Goal: Navigation & Orientation: Find specific page/section

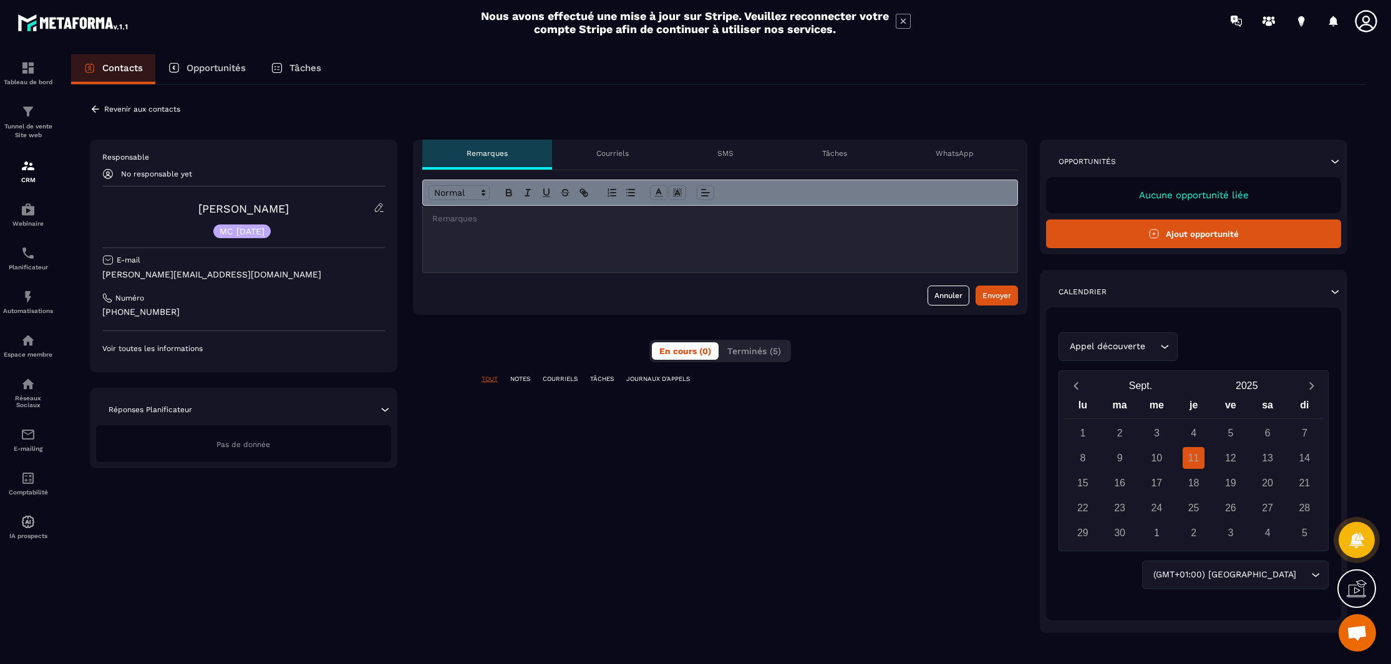
click at [601, 156] on p "Courriels" at bounding box center [612, 153] width 32 height 10
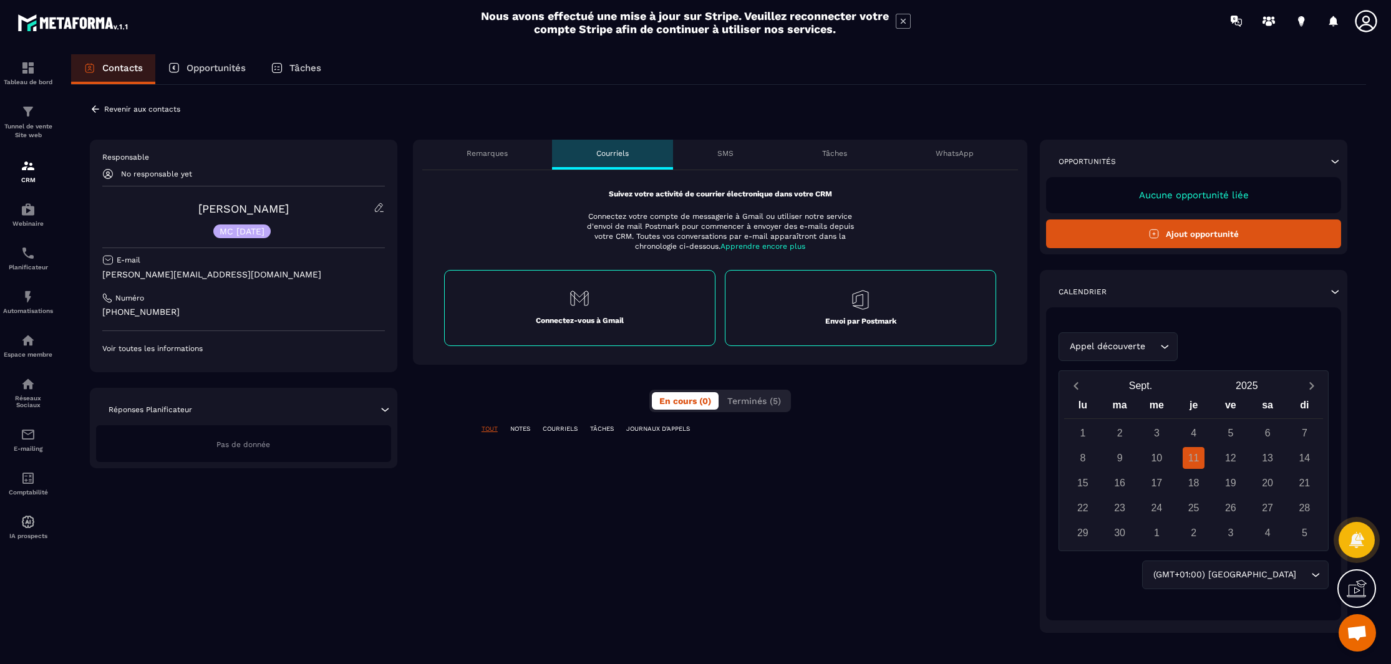
click at [831, 160] on div "Tâches" at bounding box center [834, 155] width 113 height 30
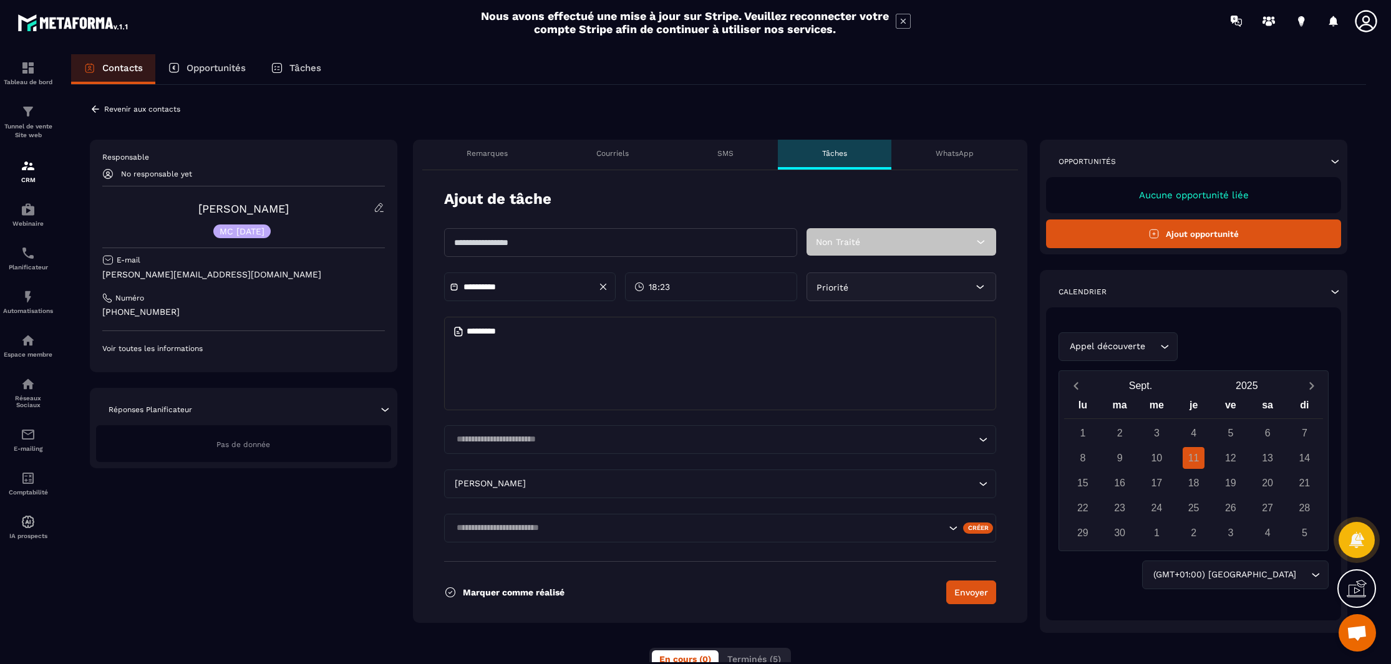
click at [975, 154] on div "WhatsApp" at bounding box center [954, 155] width 127 height 30
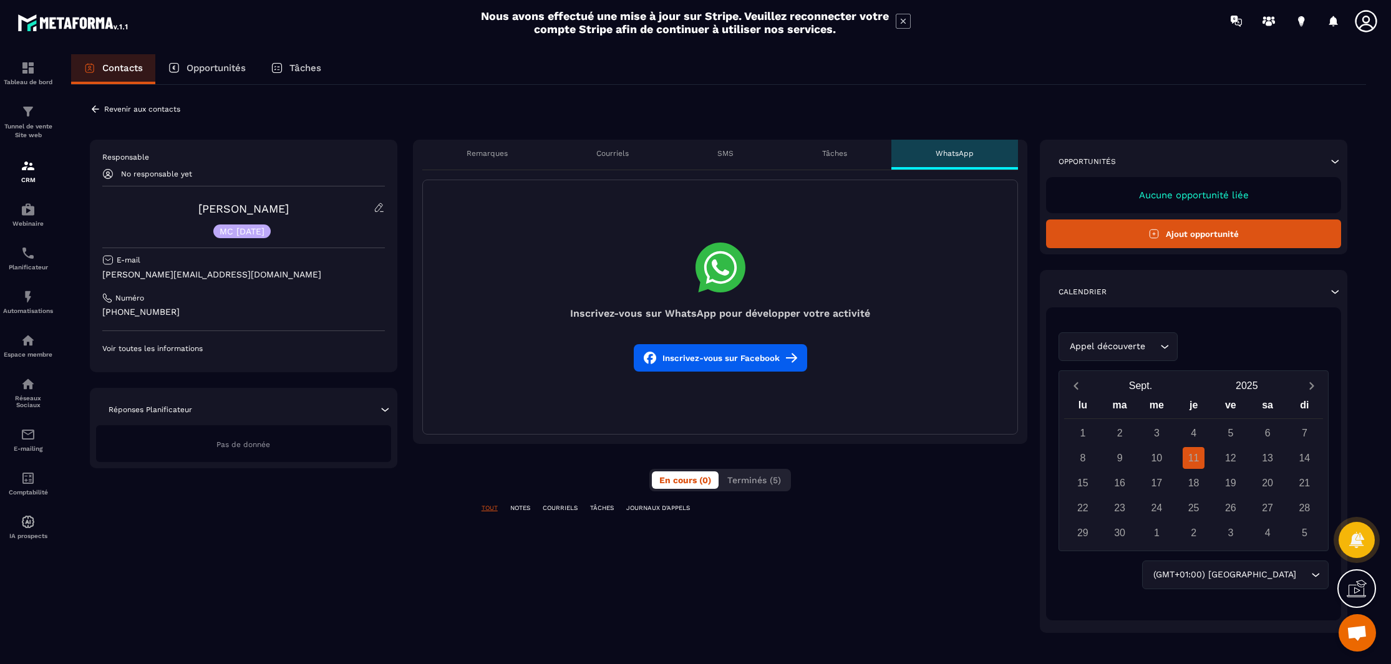
click at [839, 155] on p "Tâches" at bounding box center [834, 153] width 25 height 10
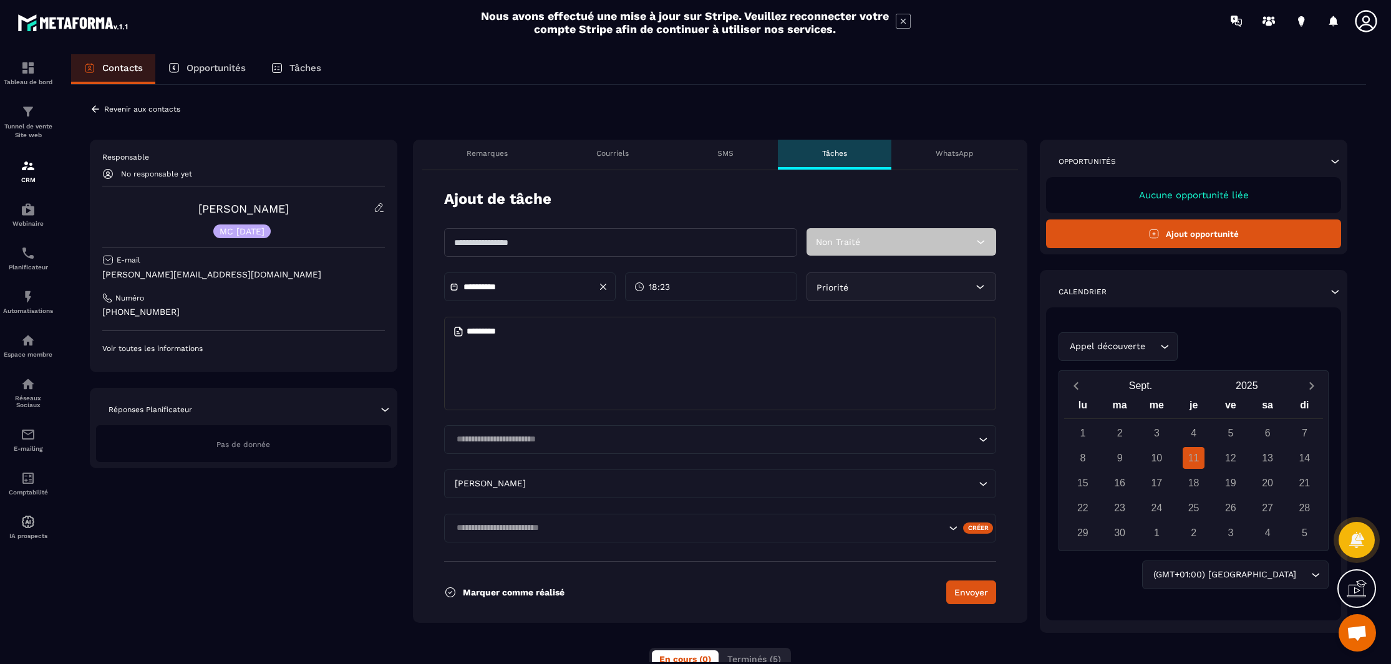
click at [203, 70] on p "Opportunités" at bounding box center [215, 67] width 59 height 11
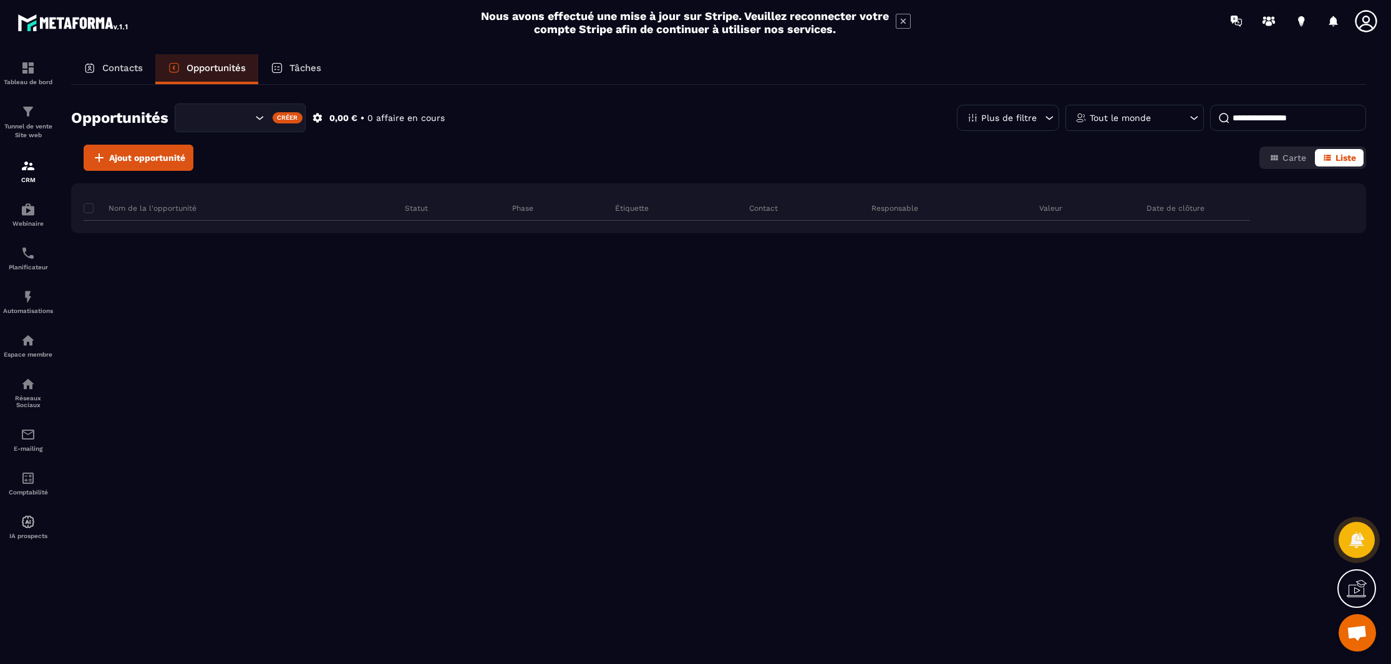
click at [294, 70] on p "Tâches" at bounding box center [305, 67] width 32 height 11
